Goal: Transaction & Acquisition: Purchase product/service

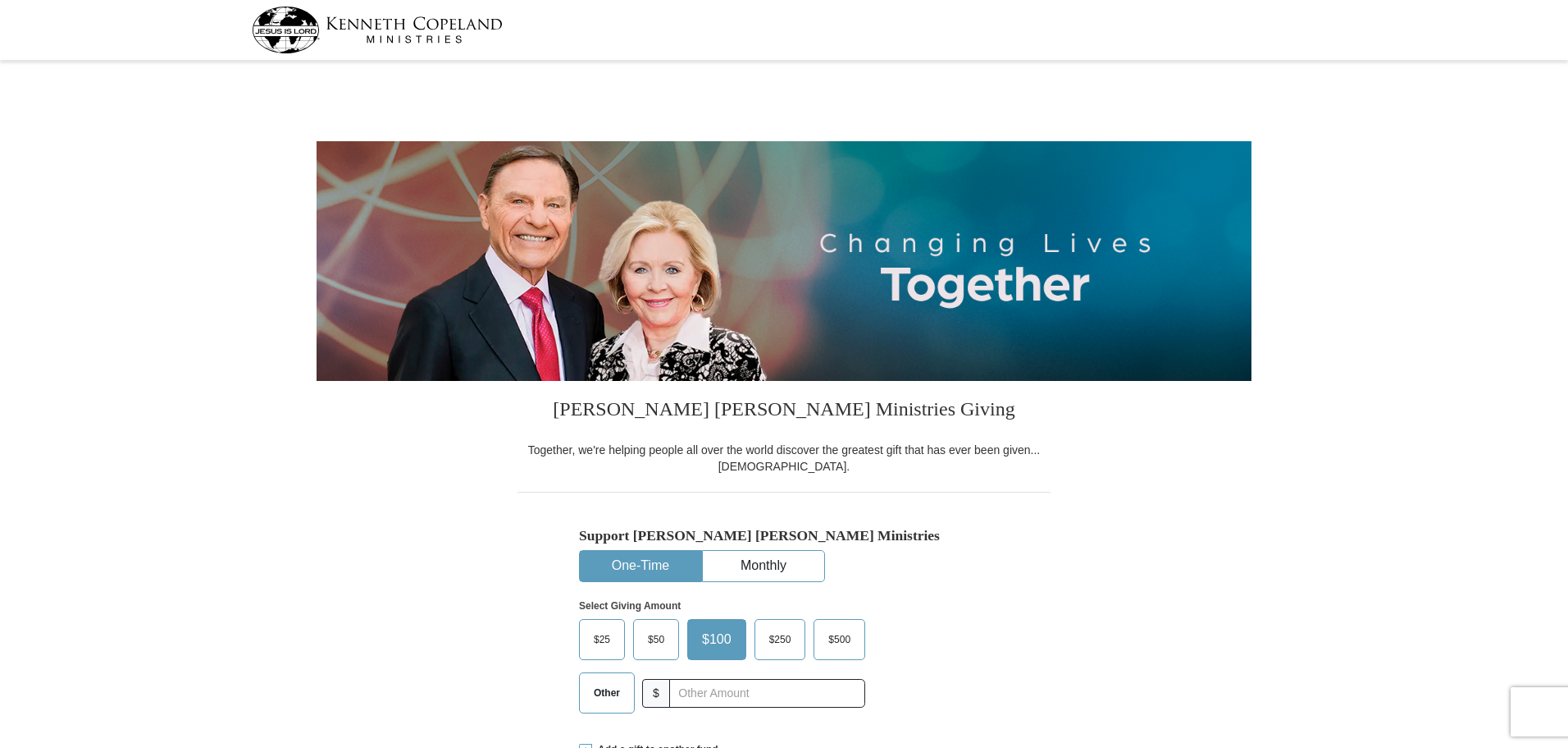
select select "NY"
click at [690, 687] on input "text" at bounding box center [767, 693] width 196 height 28
type input "60"
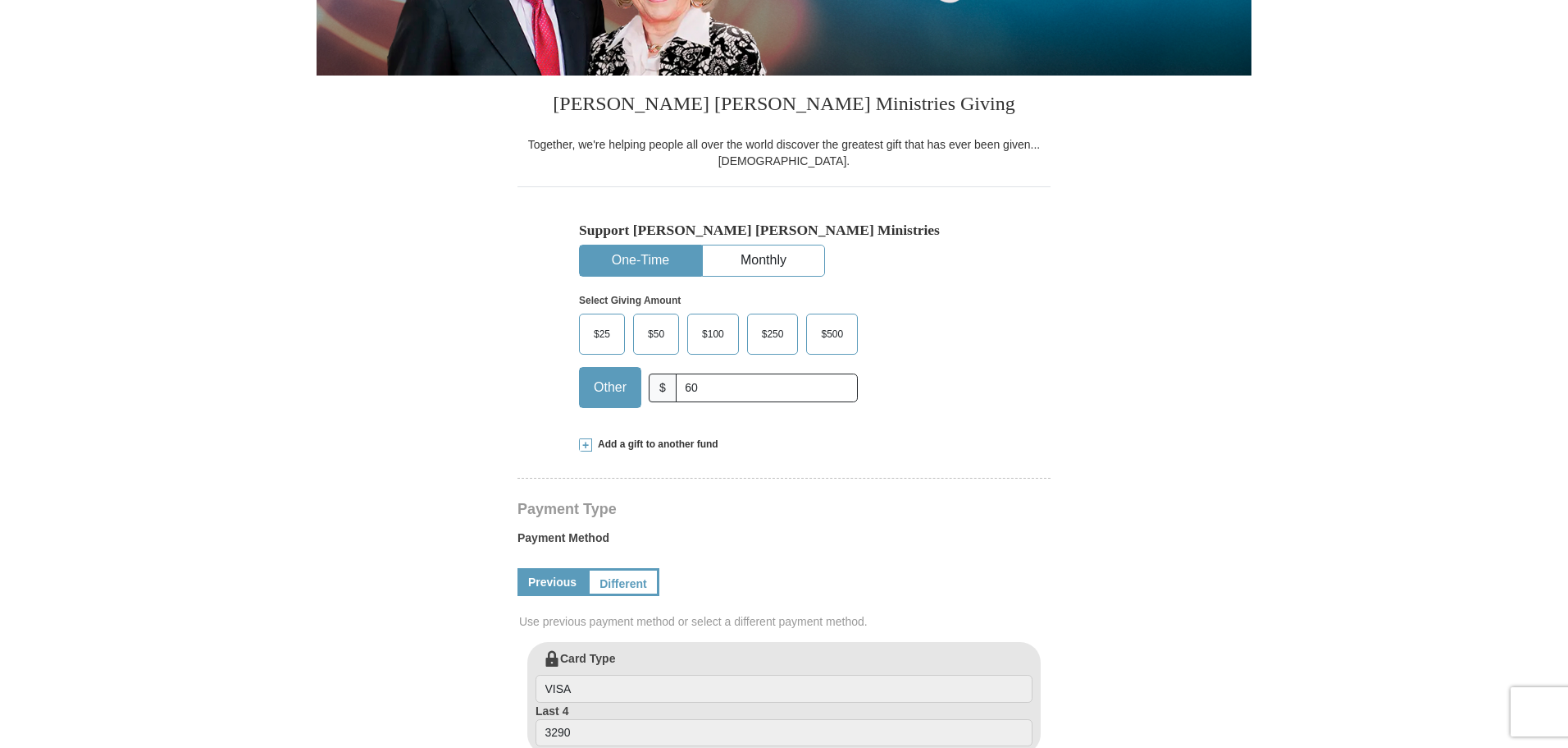
scroll to position [328, 0]
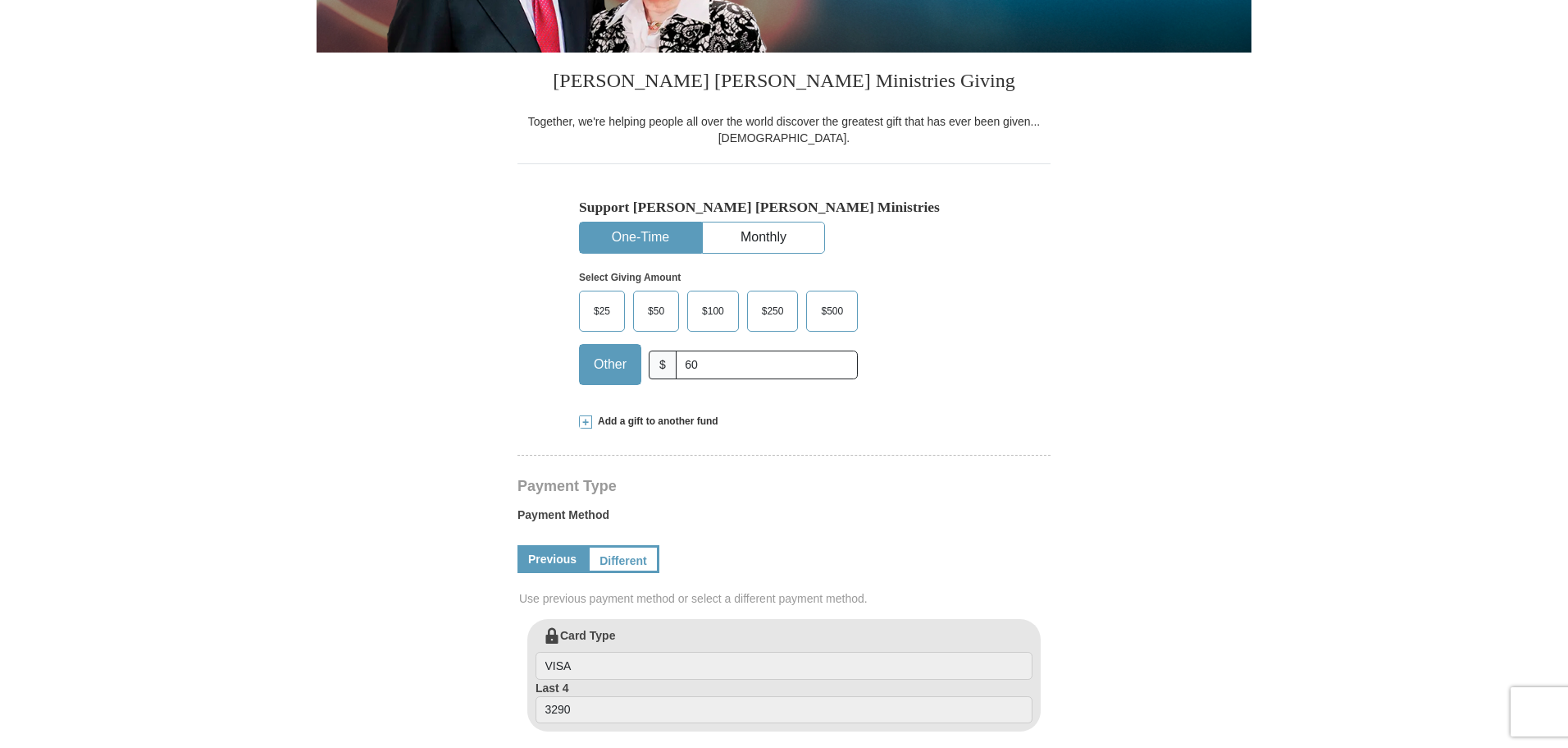
click at [605, 421] on span "Add a gift to another fund" at bounding box center [656, 421] width 127 height 14
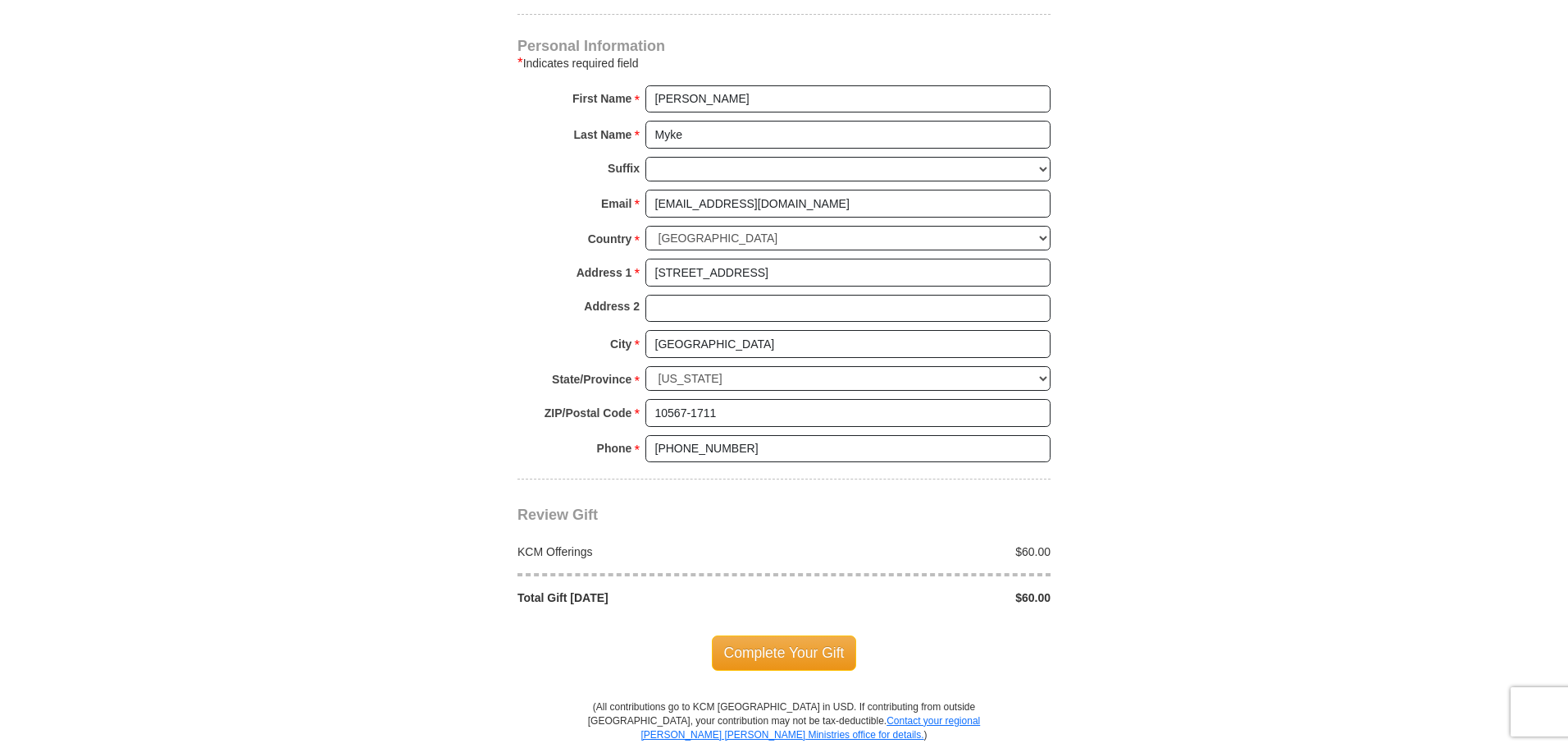
scroll to position [1395, 0]
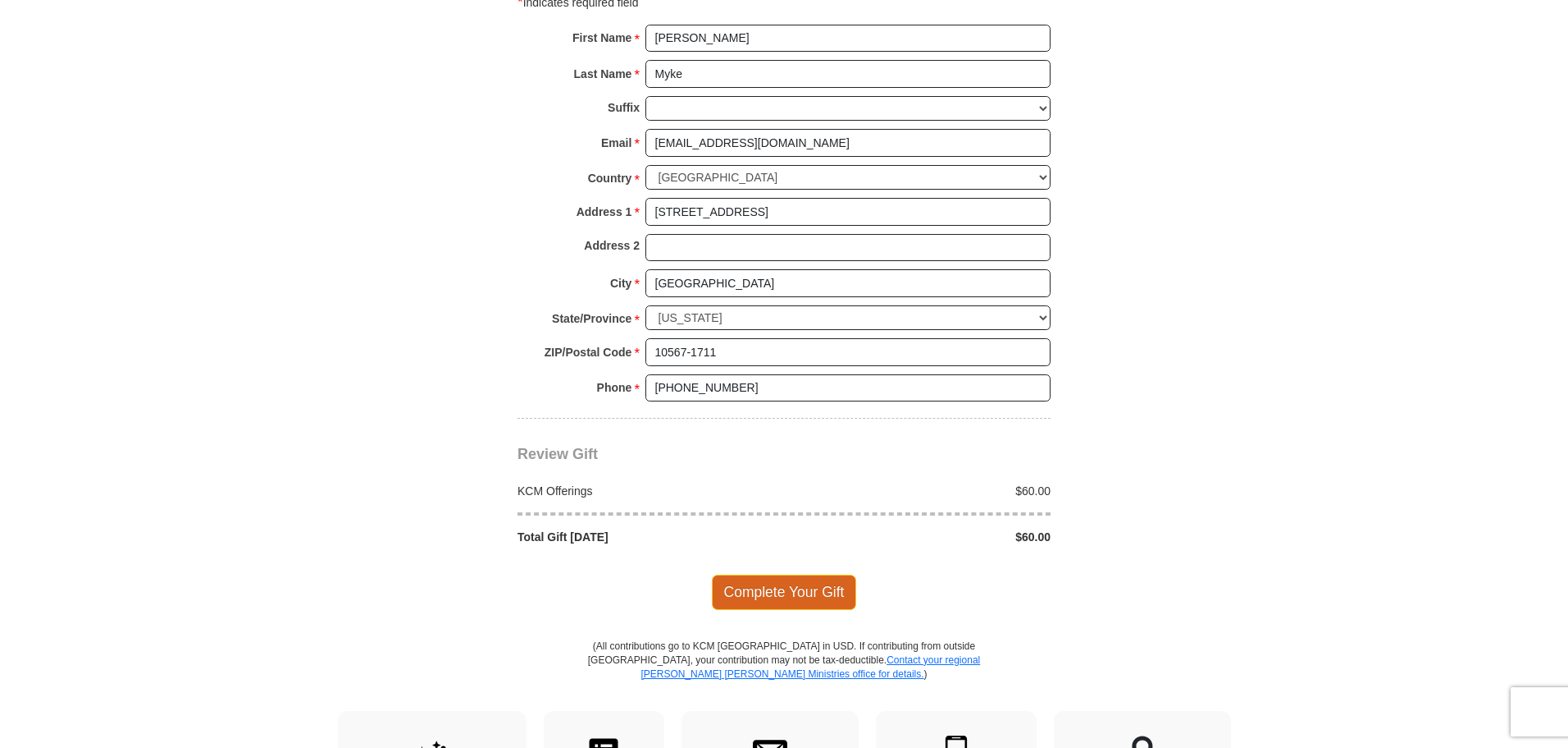
click at [742, 574] on span "Complete Your Gift" at bounding box center [784, 591] width 146 height 34
